Goal: Check status: Check status

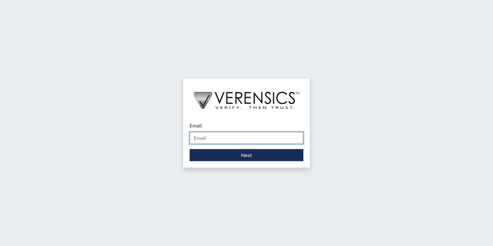
click at [246, 141] on input "Email" at bounding box center [247, 138] width 114 height 12
type input "brittsalter08@yahoo.com"
drag, startPoint x: 210, startPoint y: 143, endPoint x: 160, endPoint y: 147, distance: 50.0
click at [160, 147] on div "Email brittsalter08@yahoo.com Please provide your email address. Next" at bounding box center [246, 123] width 493 height 246
type input "[PERSON_NAME][EMAIL_ADDRESS][PERSON_NAME][DOMAIN_NAME]"
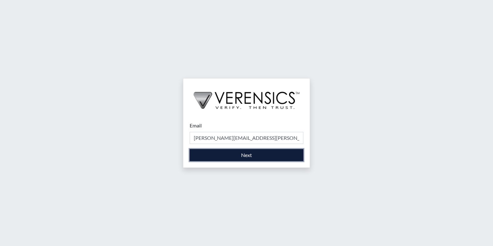
click at [232, 156] on button "Next" at bounding box center [247, 155] width 114 height 12
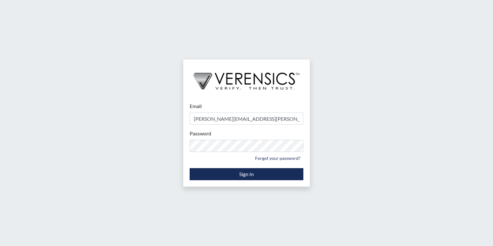
click at [253, 180] on div "Email brittany.salter@gdc.ga.gov Please provide your email address. Password Pl…" at bounding box center [246, 141] width 126 height 91
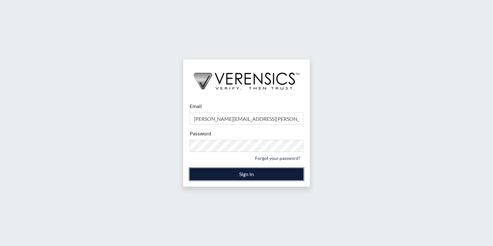
click at [249, 172] on button "Sign In" at bounding box center [247, 174] width 114 height 12
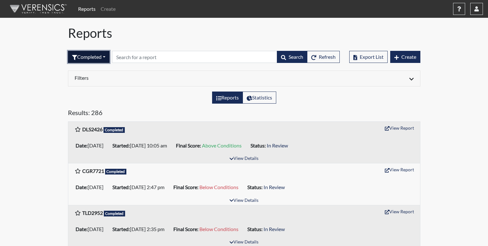
click at [108, 57] on button "Completed" at bounding box center [89, 57] width 42 height 12
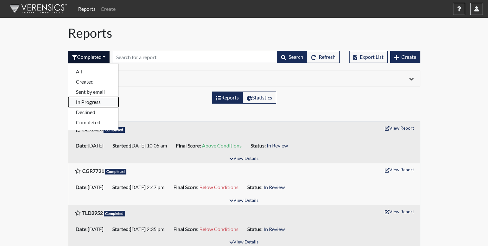
click at [109, 104] on button "In Progress" at bounding box center [93, 102] width 50 height 10
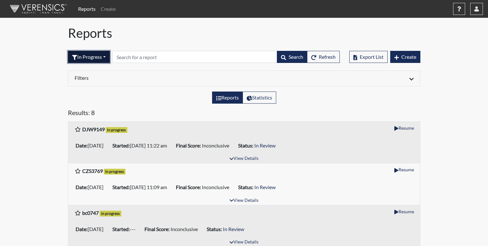
click at [92, 60] on button "In Progress" at bounding box center [89, 57] width 42 height 12
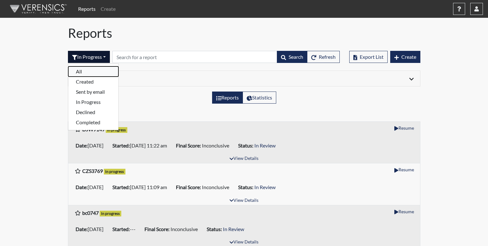
click at [89, 67] on button "All" at bounding box center [93, 71] width 50 height 10
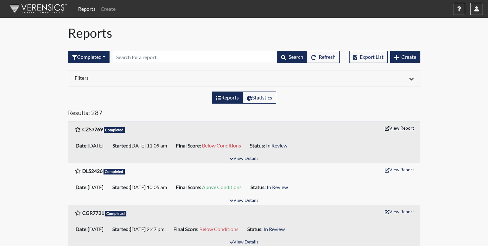
click at [393, 127] on button "View Report" at bounding box center [399, 128] width 35 height 10
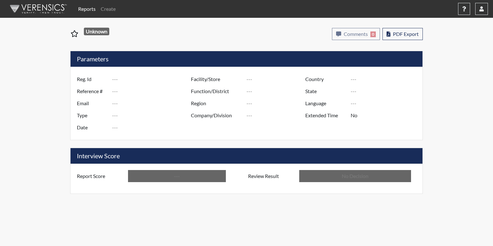
type input "CZS3769"
type input "51664"
type input "---"
type input "Corrections Pre-Employment"
type input "Oct 8, 2025"
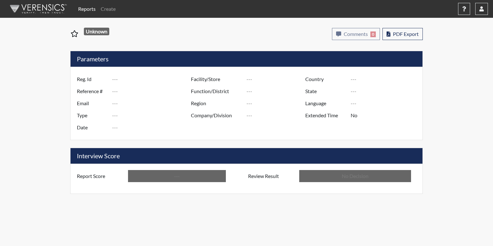
type input "[PERSON_NAME]"
type input "[GEOGRAPHIC_DATA]"
type input "[US_STATE]"
type input "English"
type input "Below Conditions"
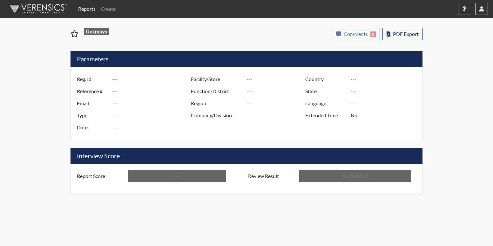
type input "In Review"
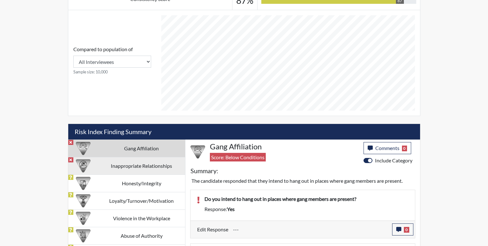
scroll to position [271, 0]
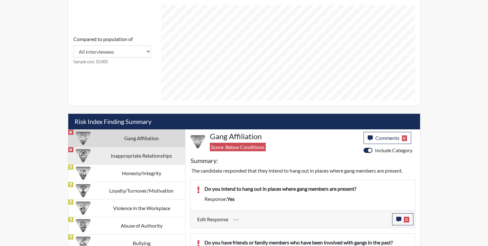
click at [143, 157] on td "Inappropriate Relationships" at bounding box center [141, 155] width 87 height 17
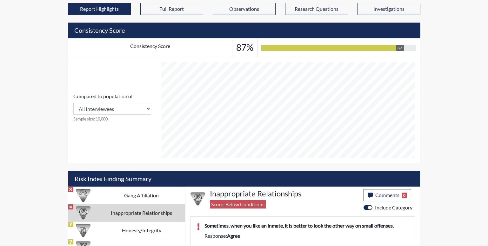
scroll to position [282, 0]
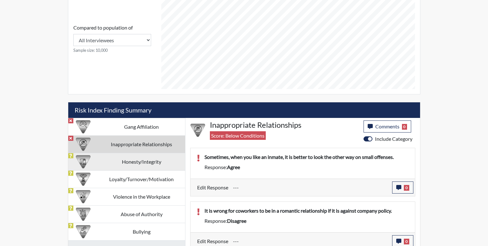
click at [140, 167] on td "Honesty/Integrity" at bounding box center [141, 161] width 87 height 17
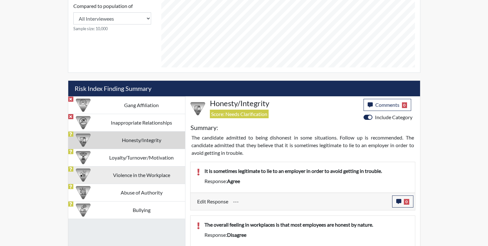
scroll to position [314, 0]
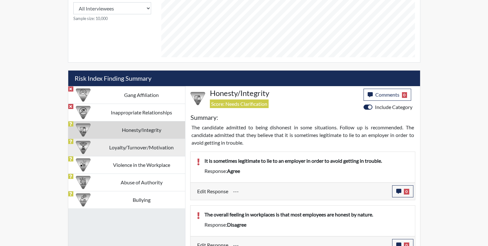
click at [142, 150] on td "Loyalty/Turnover/Motivation" at bounding box center [141, 146] width 87 height 17
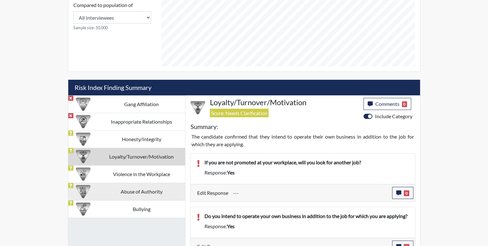
scroll to position [315, 0]
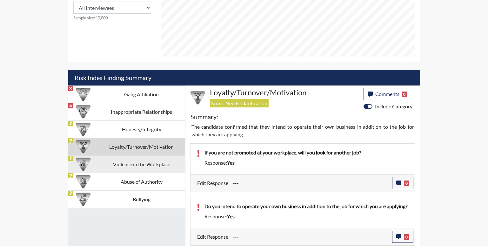
click at [141, 168] on td "Violence in the Workplace" at bounding box center [141, 163] width 87 height 17
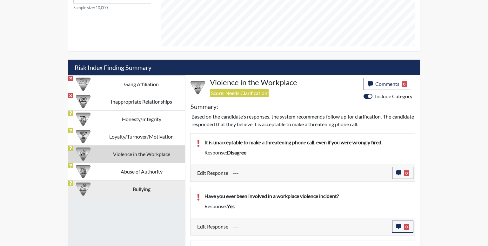
scroll to position [339, 0]
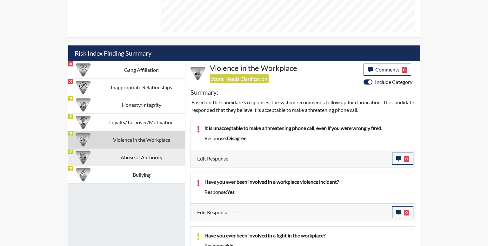
click at [129, 163] on td "Abuse of Authority" at bounding box center [141, 156] width 87 height 17
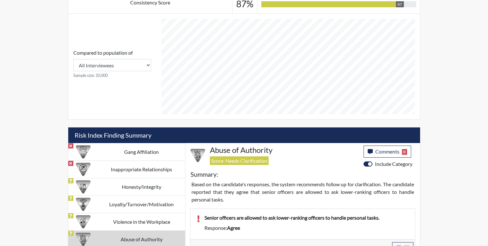
scroll to position [317521, 317362]
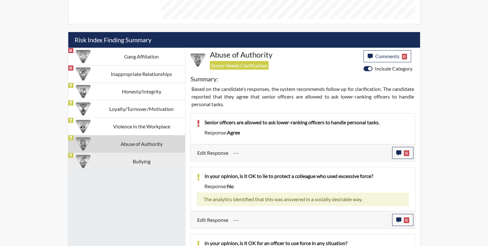
click at [144, 162] on td "Bullying" at bounding box center [141, 160] width 87 height 17
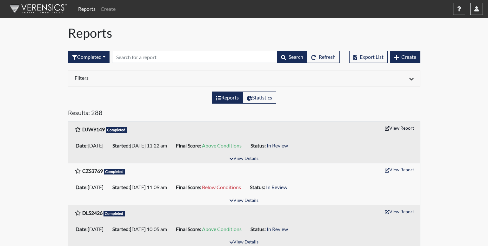
click at [406, 128] on button "View Report" at bounding box center [399, 128] width 35 height 10
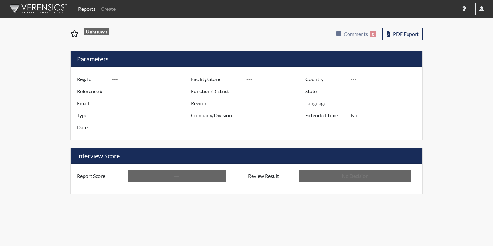
type input "DJW9149"
type input "51668"
type input "---"
type input "Corrections Pre-Employment"
type input "[DATE]"
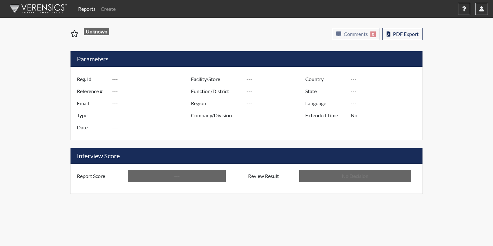
type input "[PERSON_NAME]"
type input "[GEOGRAPHIC_DATA]"
type input "[US_STATE]"
type input "English"
type input "Above Conditions"
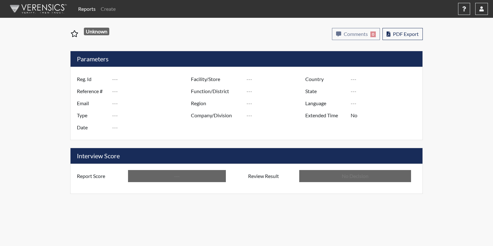
type input "In Review"
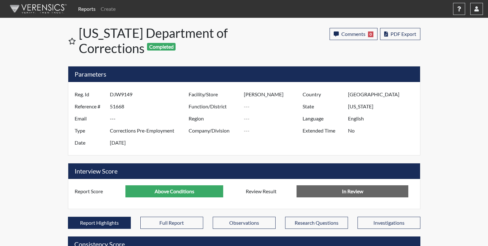
scroll to position [317521, 317362]
